Goal: Find specific page/section: Find specific page/section

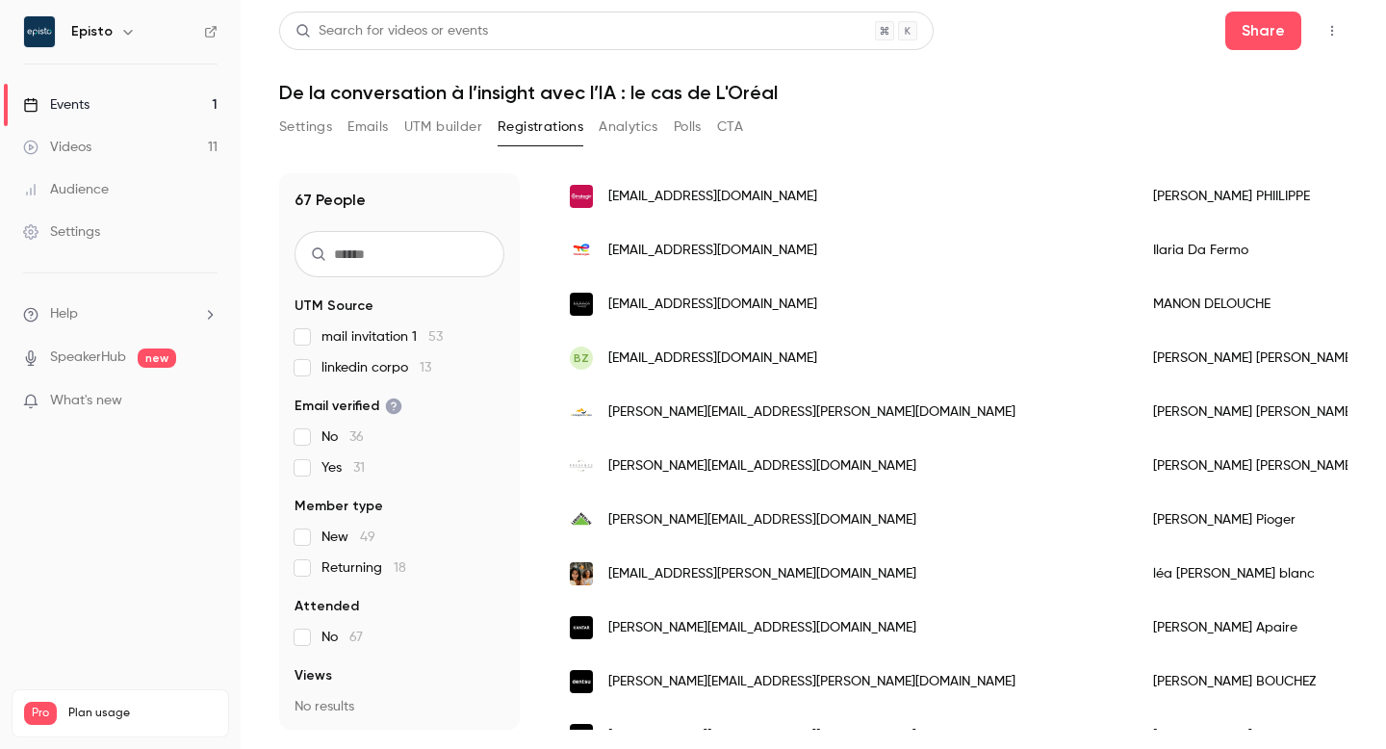
scroll to position [472, 0]
